Goal: Download file/media

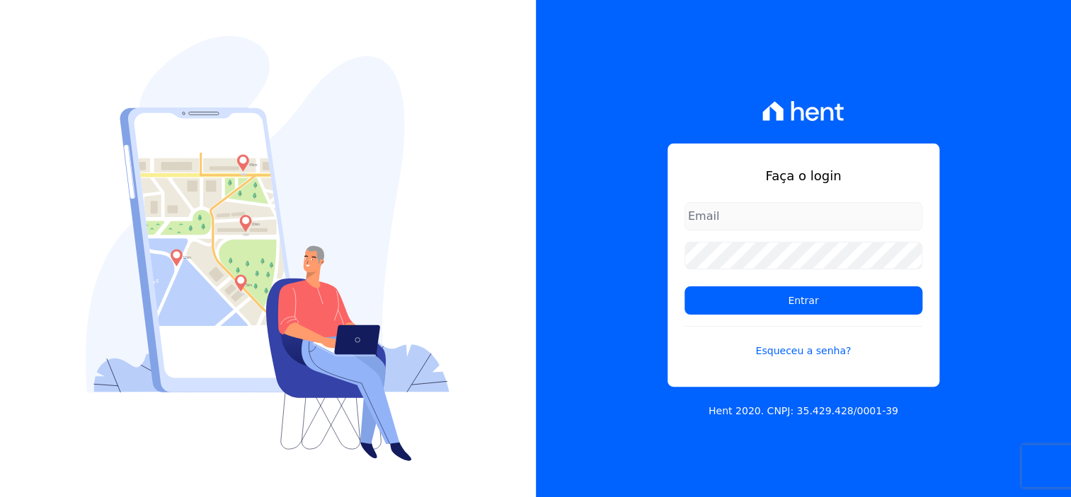
click at [791, 214] on input "email" at bounding box center [803, 216] width 238 height 28
type input "[EMAIL_ADDRESS][DOMAIN_NAME]"
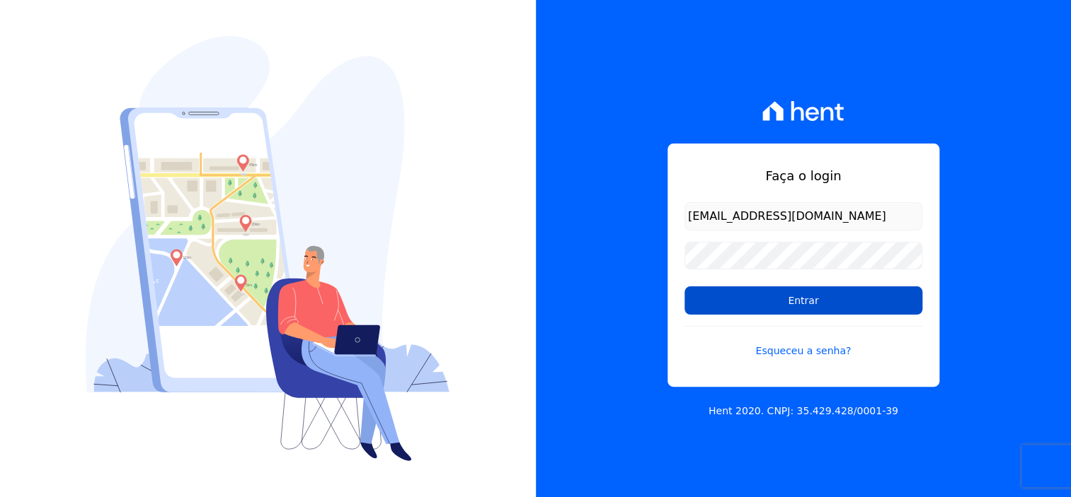
click at [839, 300] on input "Entrar" at bounding box center [803, 301] width 238 height 28
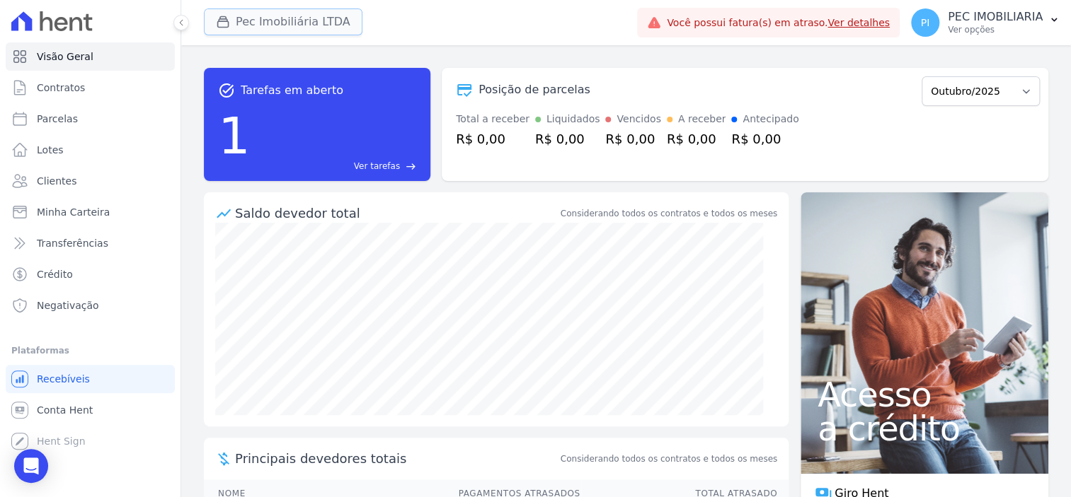
click at [241, 13] on button "Pec Imobiliária LTDA" at bounding box center [283, 21] width 159 height 27
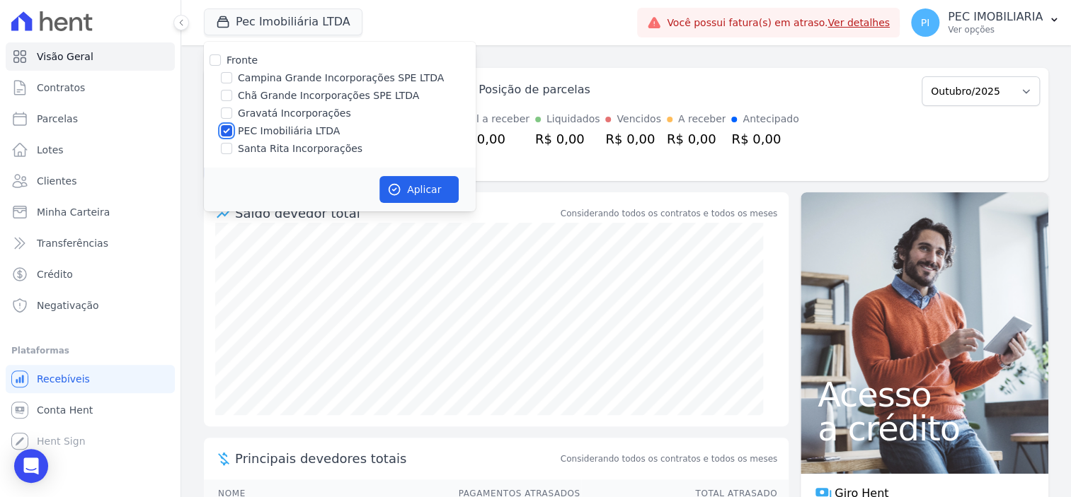
drag, startPoint x: 228, startPoint y: 136, endPoint x: 227, endPoint y: 121, distance: 14.9
click at [227, 132] on input "PEC Imobiliária LTDA" at bounding box center [226, 130] width 11 height 11
checkbox input "false"
click at [226, 79] on input "Campina Grande Incorporações SPE LTDA" at bounding box center [226, 77] width 11 height 11
checkbox input "true"
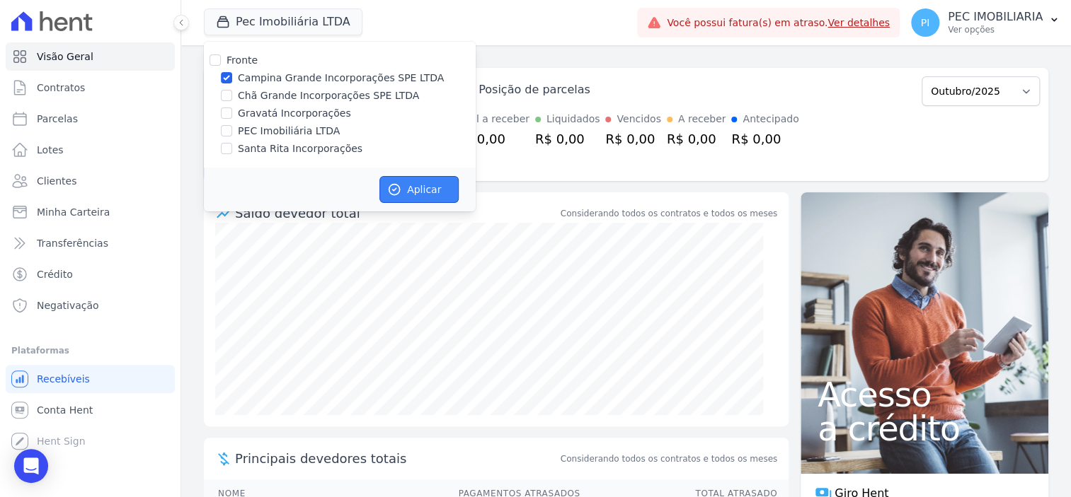
click at [437, 188] on button "Aplicar" at bounding box center [418, 189] width 79 height 27
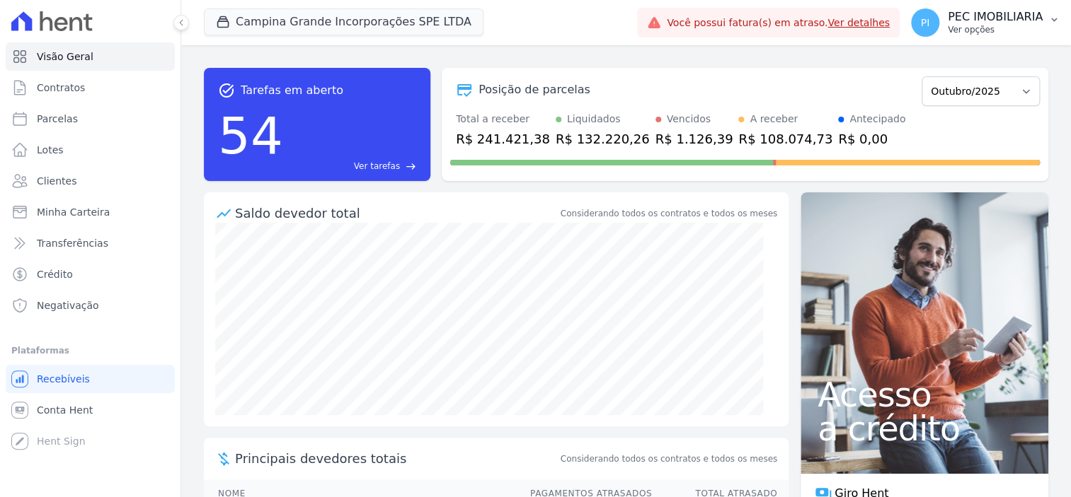
click at [993, 25] on p "Ver opções" at bounding box center [995, 29] width 95 height 11
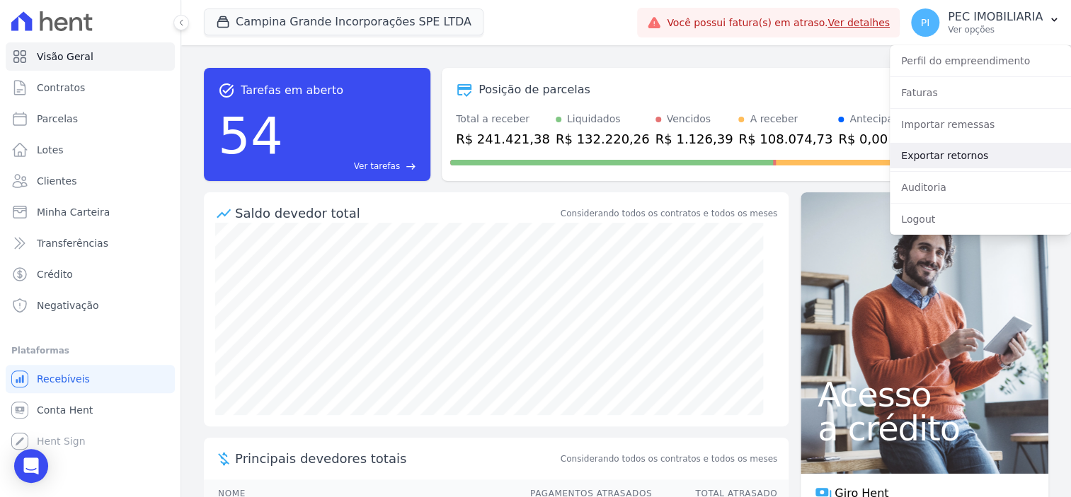
click at [953, 161] on link "Exportar retornos" at bounding box center [979, 155] width 181 height 25
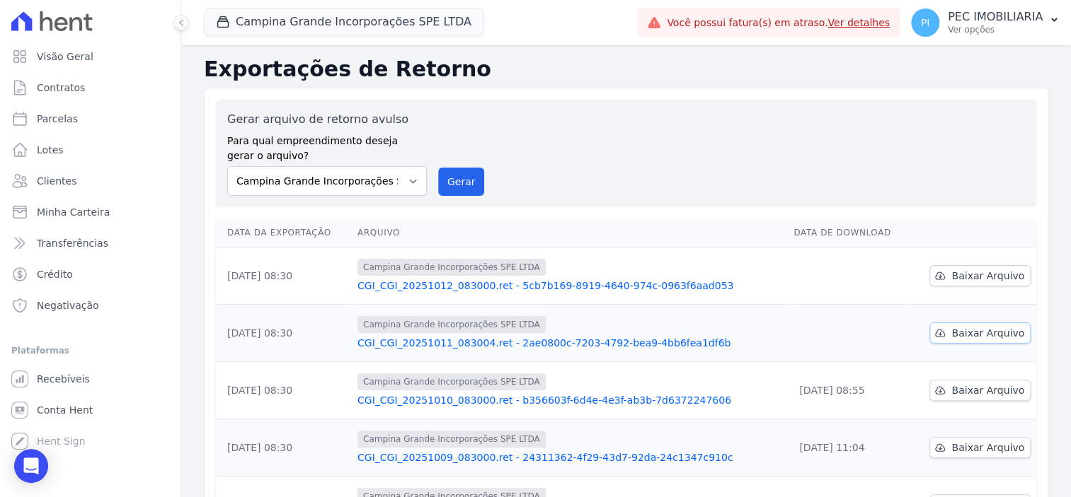
click at [975, 340] on link "Baixar Arquivo" at bounding box center [979, 333] width 101 height 21
click at [967, 270] on span "Baixar Arquivo" at bounding box center [987, 276] width 73 height 14
click at [342, 13] on button "Campina Grande Incorporações SPE LTDA" at bounding box center [344, 21] width 280 height 27
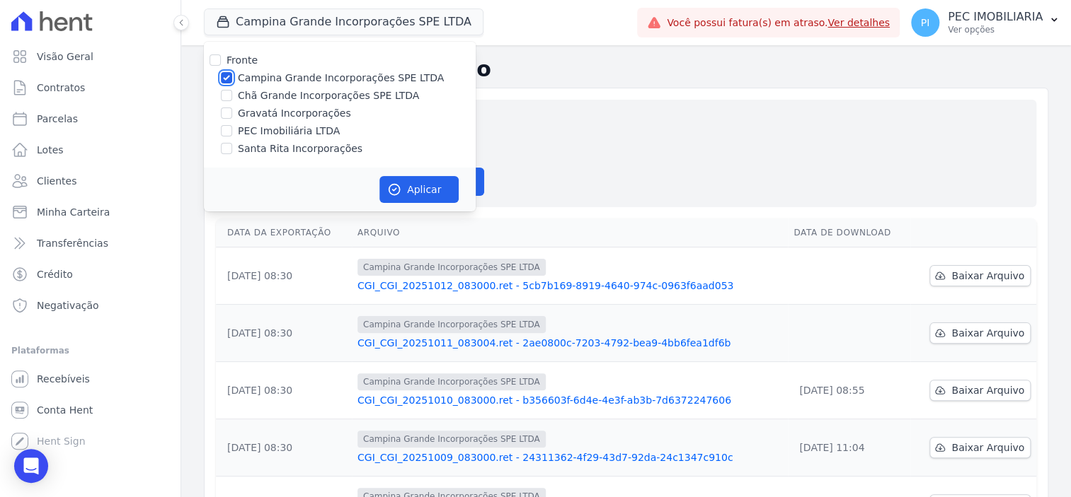
drag, startPoint x: 222, startPoint y: 76, endPoint x: 226, endPoint y: 100, distance: 23.6
click at [222, 77] on input "Campina Grande Incorporações SPE LTDA" at bounding box center [226, 77] width 11 height 11
checkbox input "false"
click at [226, 100] on input "Chã Grande Incorporações SPE LTDA" at bounding box center [226, 95] width 11 height 11
checkbox input "true"
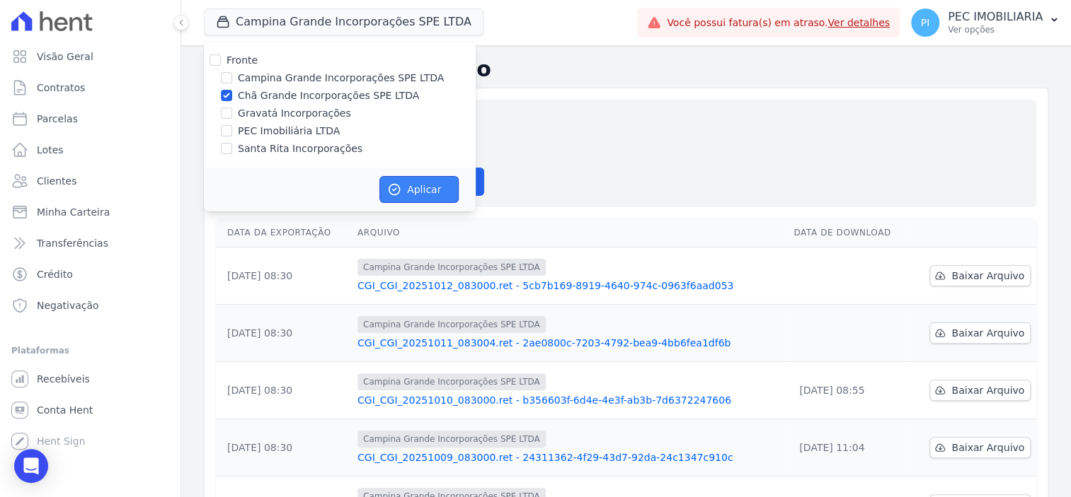
click at [415, 193] on button "Aplicar" at bounding box center [418, 189] width 79 height 27
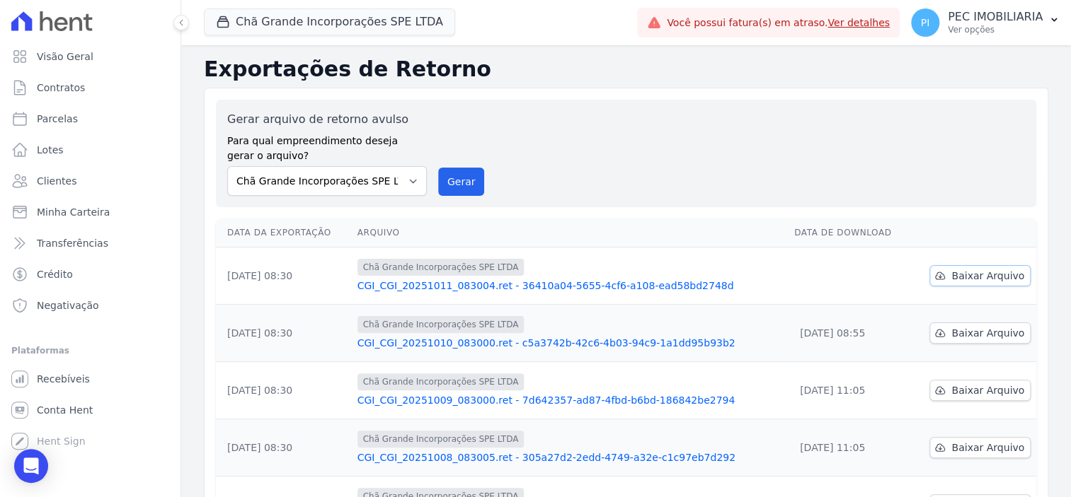
click at [965, 275] on span "Baixar Arquivo" at bounding box center [987, 276] width 73 height 14
click at [253, 26] on button "Chã Grande Incorporações SPE LTDA" at bounding box center [329, 21] width 251 height 27
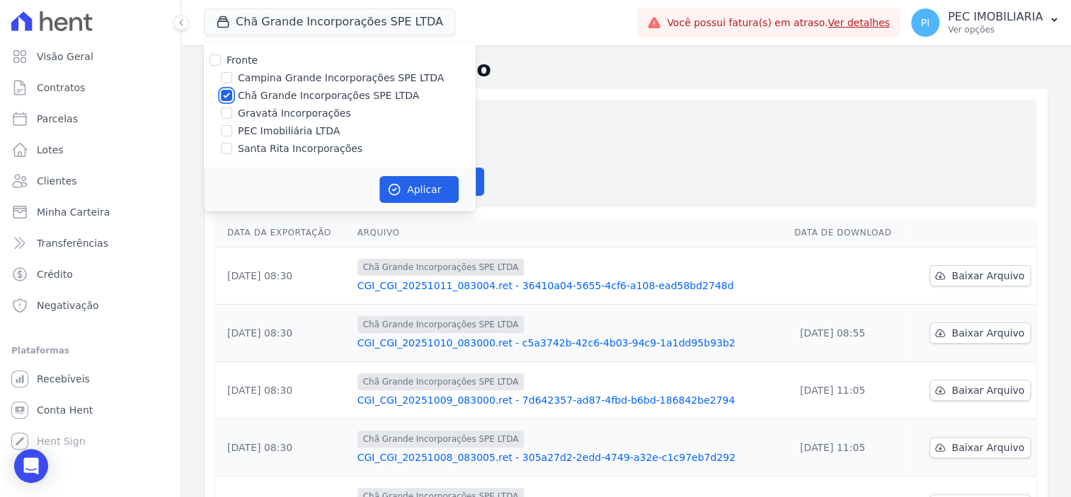
click at [230, 95] on input "Chã Grande Incorporações SPE LTDA" at bounding box center [226, 95] width 11 height 11
checkbox input "false"
click at [227, 118] on input "Gravatá Incorporações" at bounding box center [226, 113] width 11 height 11
checkbox input "true"
click at [413, 189] on button "Aplicar" at bounding box center [418, 189] width 79 height 27
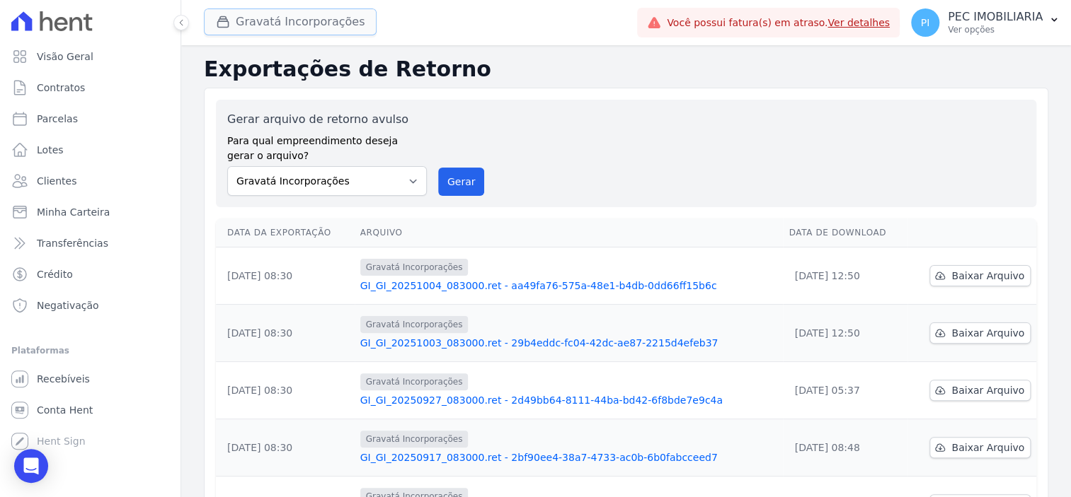
click at [295, 27] on button "Gravatá Incorporações" at bounding box center [290, 21] width 173 height 27
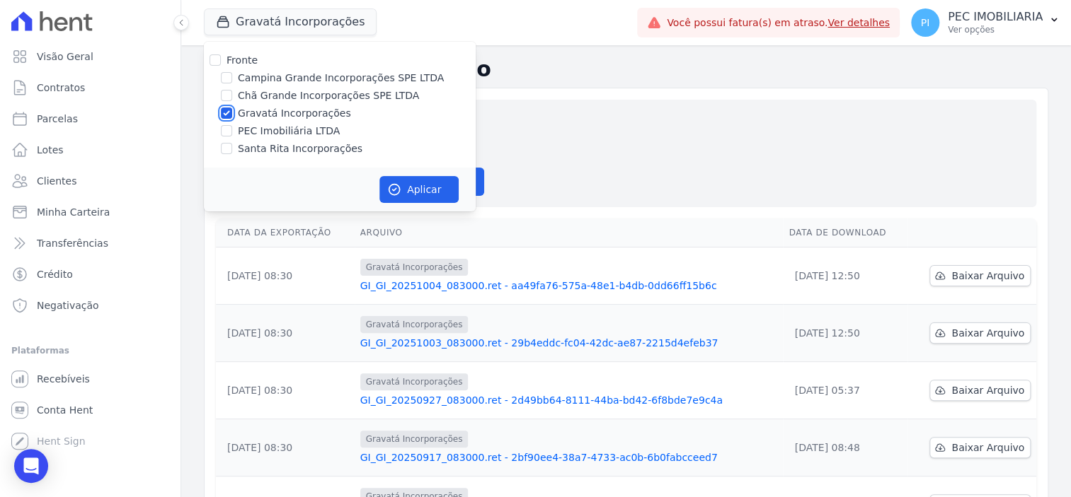
click at [224, 112] on input "Gravatá Incorporações" at bounding box center [226, 113] width 11 height 11
checkbox input "false"
click at [231, 151] on input "Santa Rita Incorporações" at bounding box center [226, 148] width 11 height 11
checkbox input "true"
click at [403, 186] on button "Aplicar" at bounding box center [418, 189] width 79 height 27
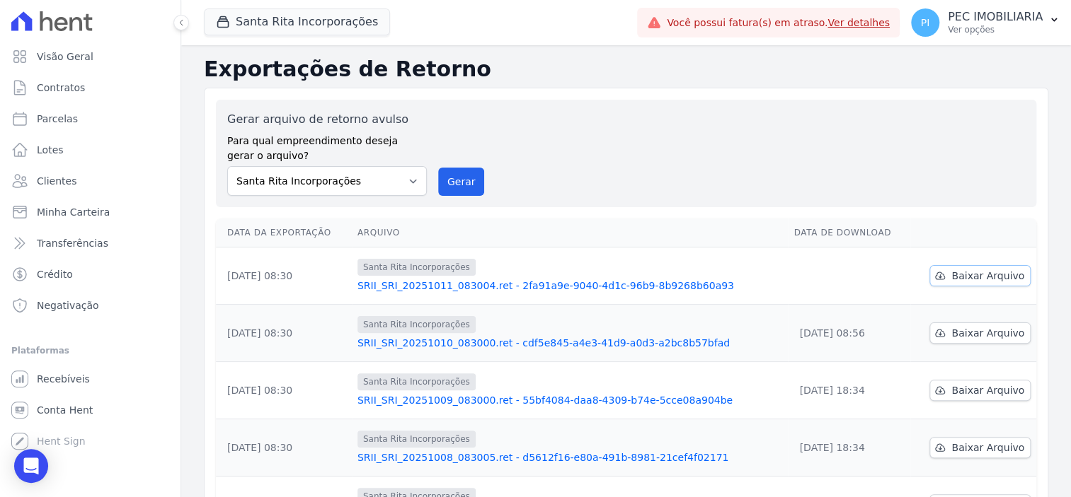
click at [976, 275] on span "Baixar Arquivo" at bounding box center [987, 276] width 73 height 14
click at [280, 23] on button "Santa Rita Incorporações" at bounding box center [297, 21] width 186 height 27
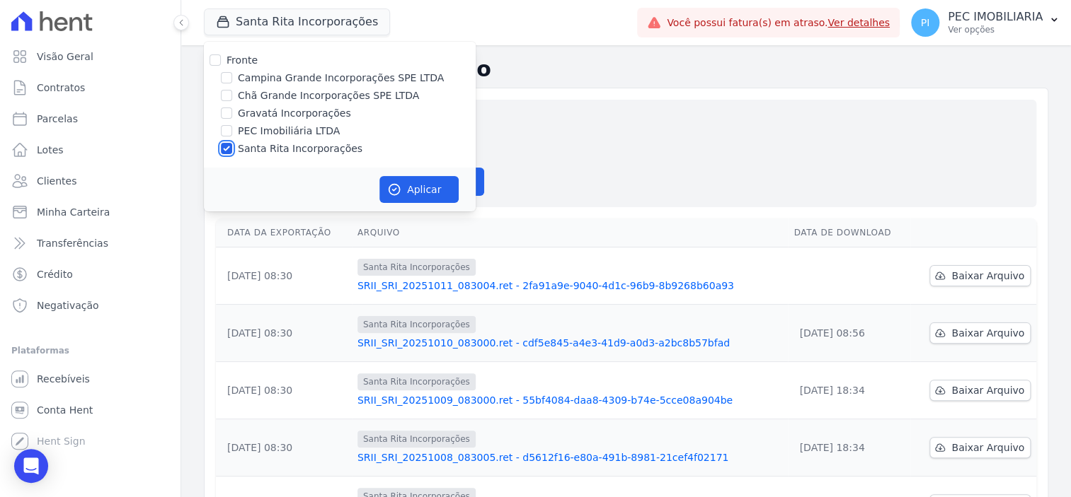
drag, startPoint x: 229, startPoint y: 146, endPoint x: 231, endPoint y: 130, distance: 15.8
click at [228, 146] on input "Santa Rita Incorporações" at bounding box center [226, 148] width 11 height 11
checkbox input "false"
drag, startPoint x: 229, startPoint y: 115, endPoint x: 262, endPoint y: 144, distance: 44.1
click at [229, 113] on input "Gravatá Incorporações" at bounding box center [226, 113] width 11 height 11
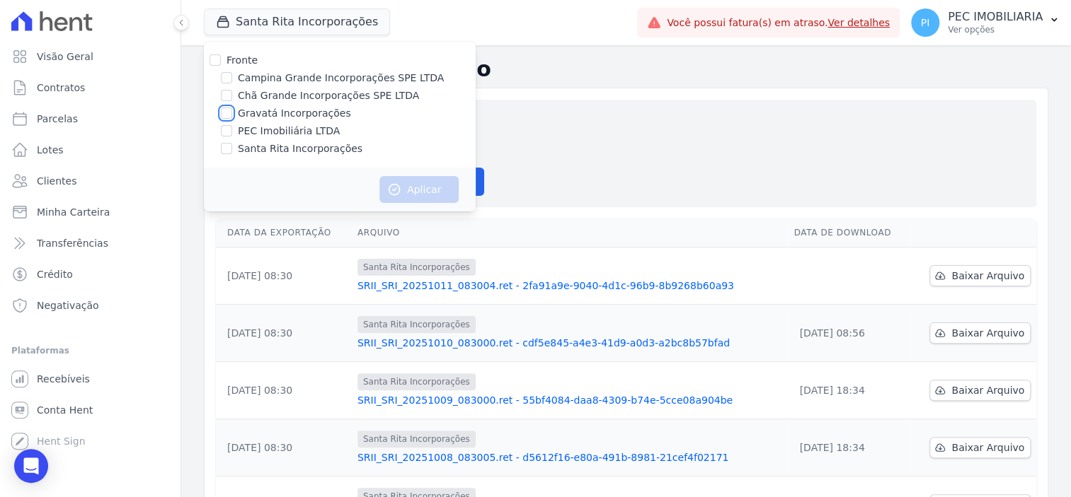
checkbox input "true"
click at [415, 188] on button "Aplicar" at bounding box center [418, 189] width 79 height 27
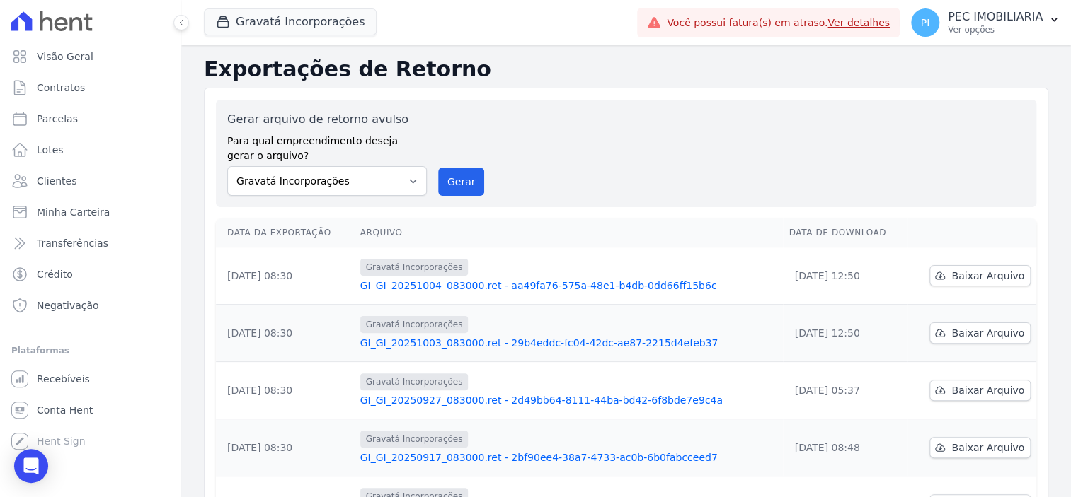
click at [258, 38] on div "Gravatá Incorporações Fronte Campina Grande Incorporações SPE LTDA Chã Grande I…" at bounding box center [417, 22] width 427 height 47
click at [280, 28] on button "Gravatá Incorporações" at bounding box center [290, 21] width 173 height 27
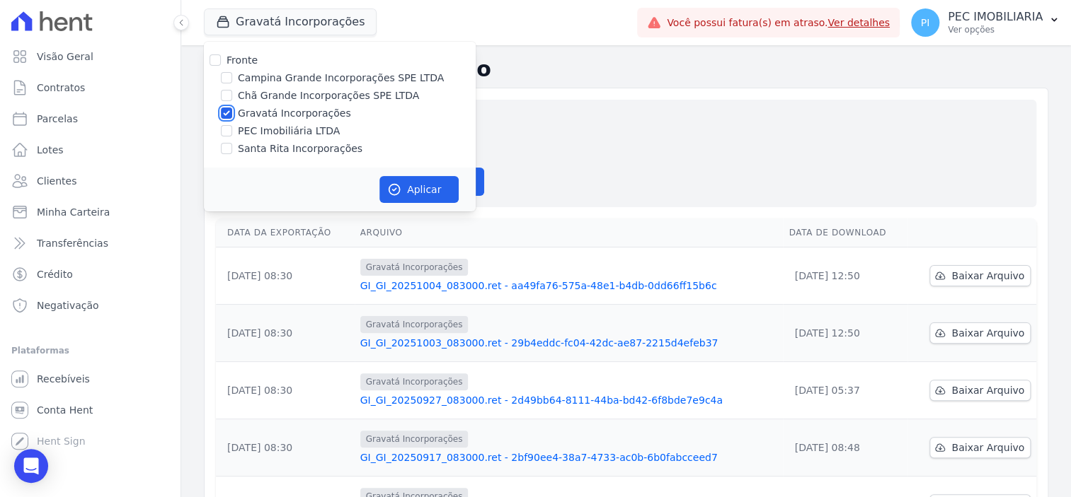
click at [228, 112] on input "Gravatá Incorporações" at bounding box center [226, 113] width 11 height 11
checkbox input "false"
click at [228, 95] on input "Chã Grande Incorporações SPE LTDA" at bounding box center [226, 95] width 11 height 11
checkbox input "true"
click at [413, 183] on button "Aplicar" at bounding box center [418, 189] width 79 height 27
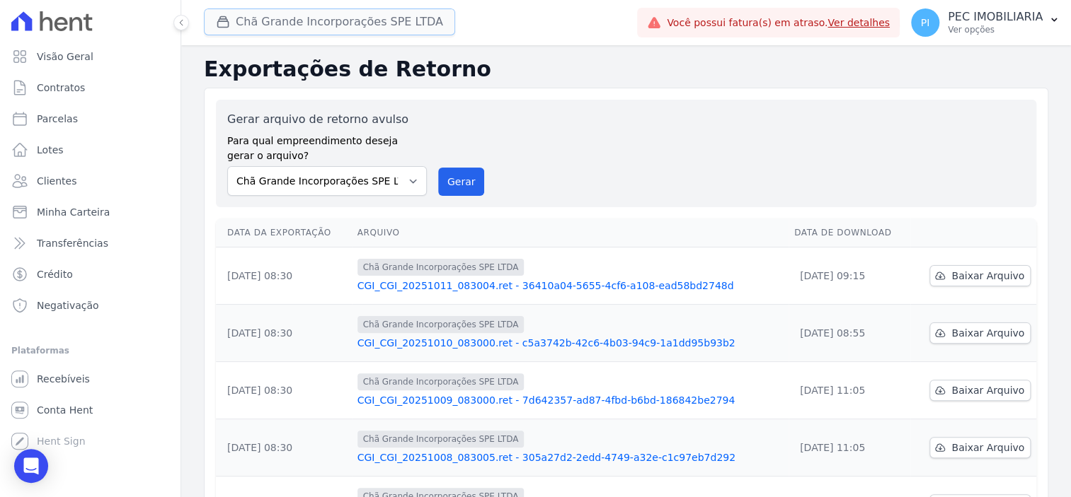
click at [275, 21] on button "Chã Grande Incorporações SPE LTDA" at bounding box center [329, 21] width 251 height 27
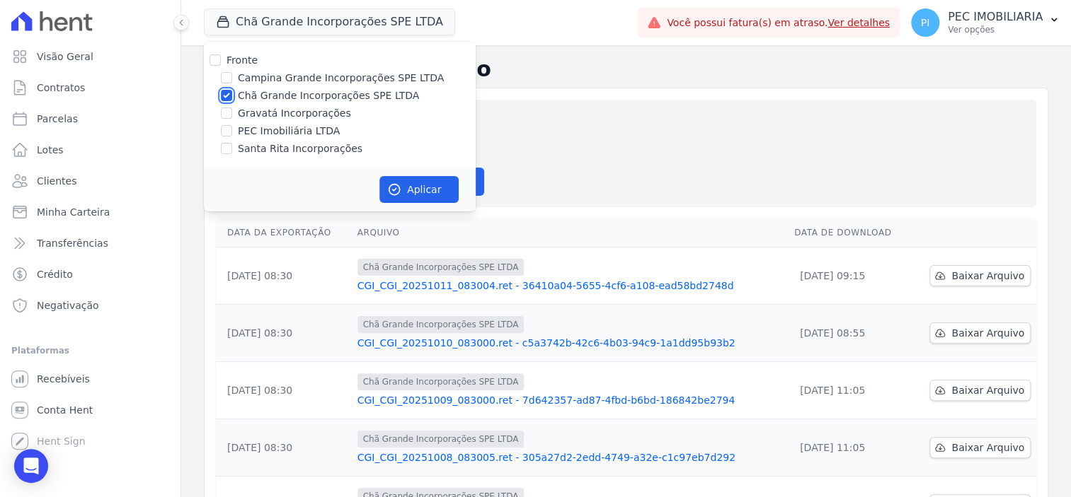
click at [229, 96] on input "Chã Grande Incorporações SPE LTDA" at bounding box center [226, 95] width 11 height 11
checkbox input "false"
click at [226, 78] on input "Campina Grande Incorporações SPE LTDA" at bounding box center [226, 77] width 11 height 11
checkbox input "true"
click at [403, 183] on button "Aplicar" at bounding box center [418, 189] width 79 height 27
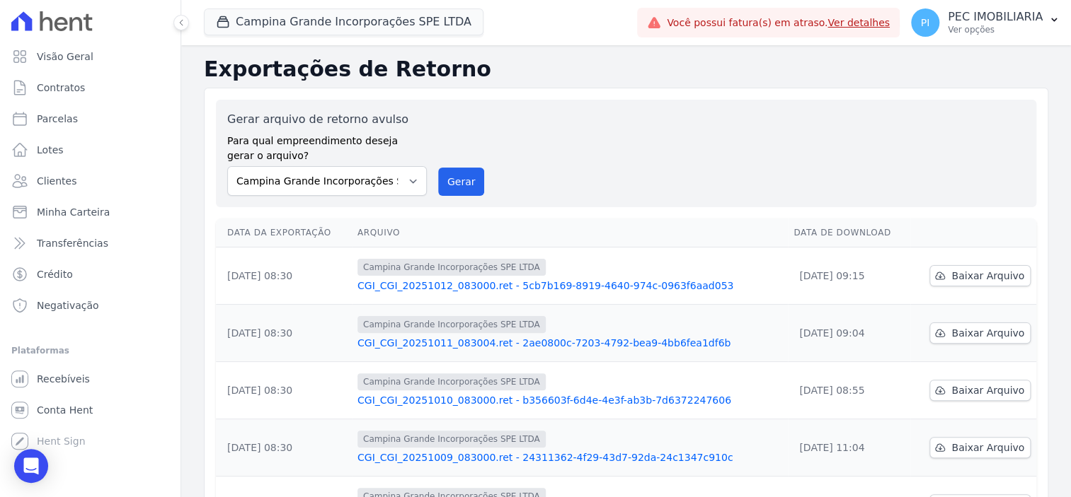
click at [636, 145] on div "Gerar arquivo de retorno avulso Para qual empreendimento deseja gerar o arquivo…" at bounding box center [625, 153] width 797 height 85
